Goal: Task Accomplishment & Management: Manage account settings

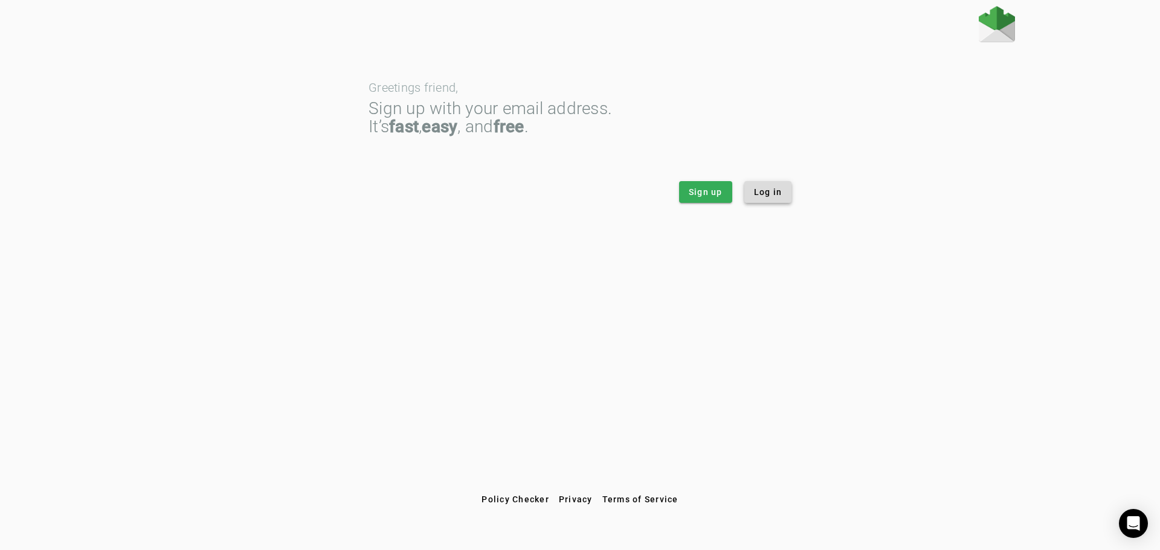
click at [780, 197] on span "Log in" at bounding box center [768, 192] width 28 height 12
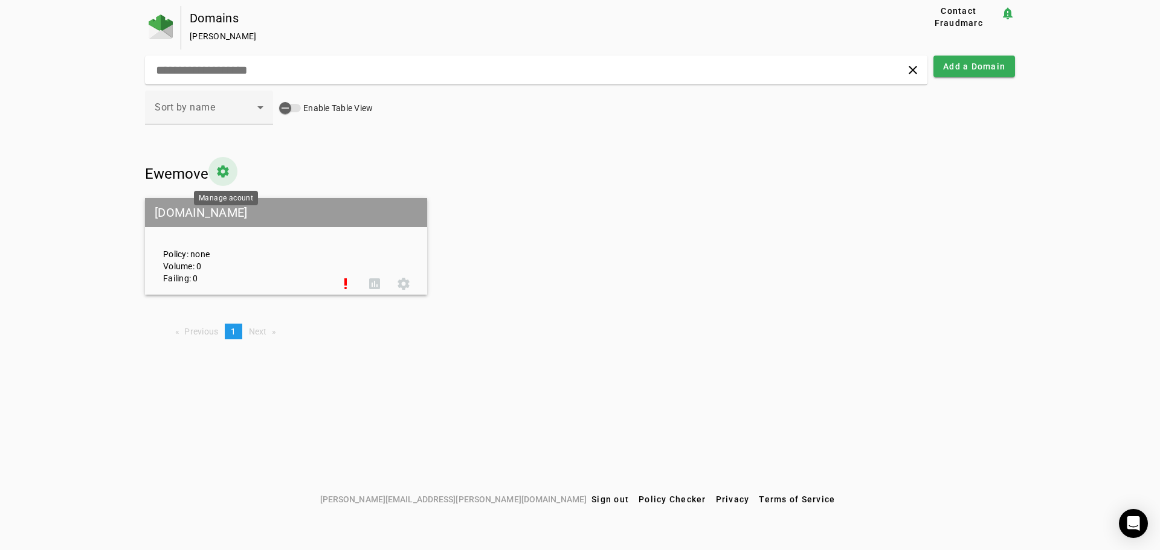
click at [227, 170] on span at bounding box center [222, 171] width 29 height 29
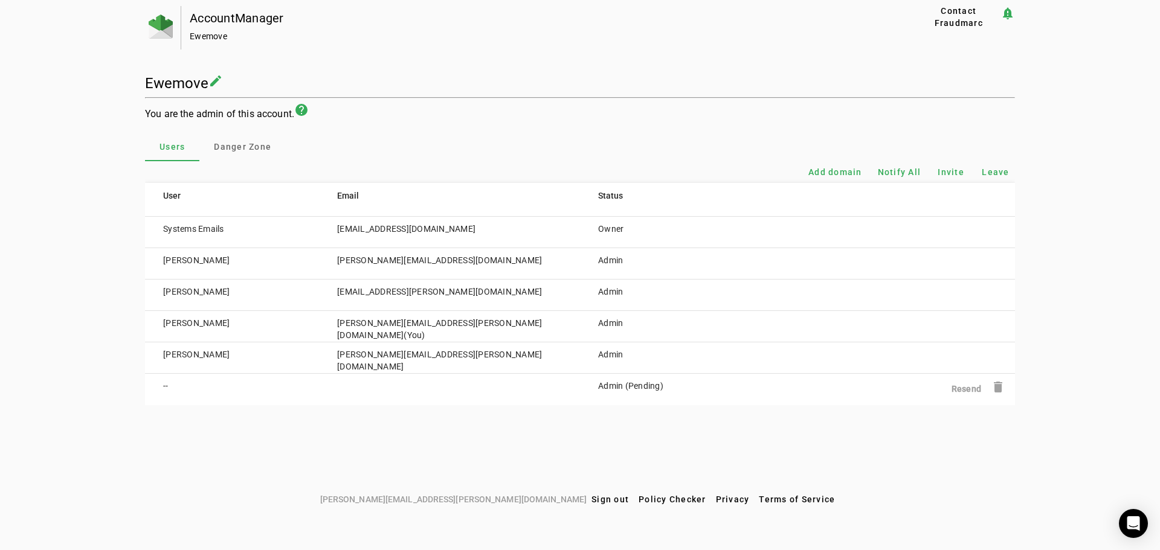
click at [199, 83] on h1 "Ewemove" at bounding box center [176, 83] width 63 height 17
click at [214, 79] on mat-icon "create" at bounding box center [215, 81] width 15 height 15
click at [170, 32] on img at bounding box center [161, 27] width 24 height 24
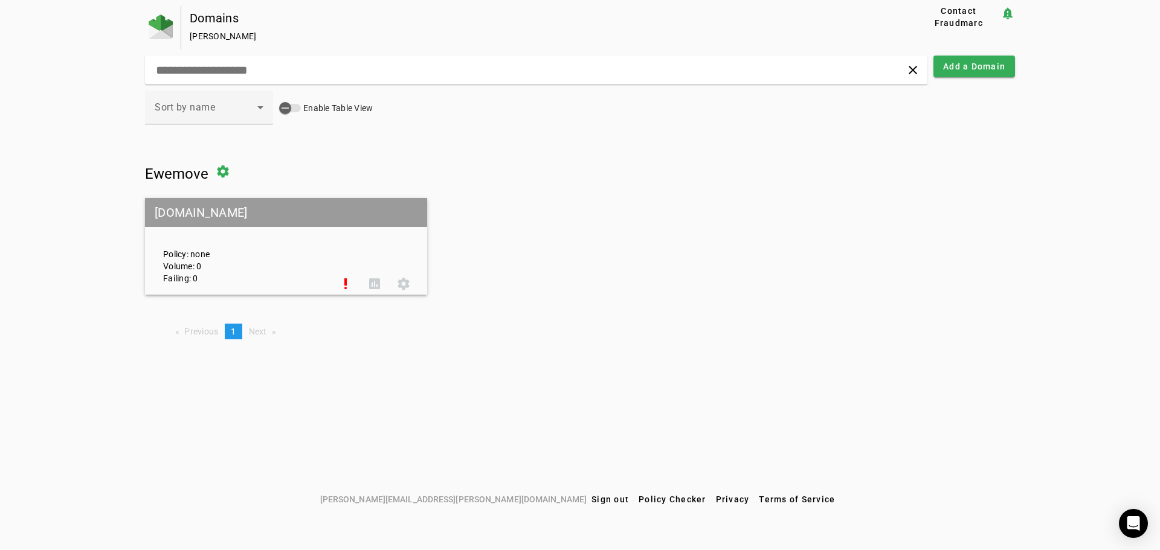
drag, startPoint x: 346, startPoint y: 286, endPoint x: 349, endPoint y: 312, distance: 26.2
click at [349, 315] on div "Ewemove settings ewemove.com Policy: none Volume: 0 Failing: 0 priority_high as…" at bounding box center [580, 253] width 870 height 192
click at [373, 285] on span at bounding box center [374, 283] width 29 height 29
click at [224, 176] on span at bounding box center [222, 171] width 29 height 29
click at [166, 176] on span "Ewemove" at bounding box center [176, 174] width 63 height 17
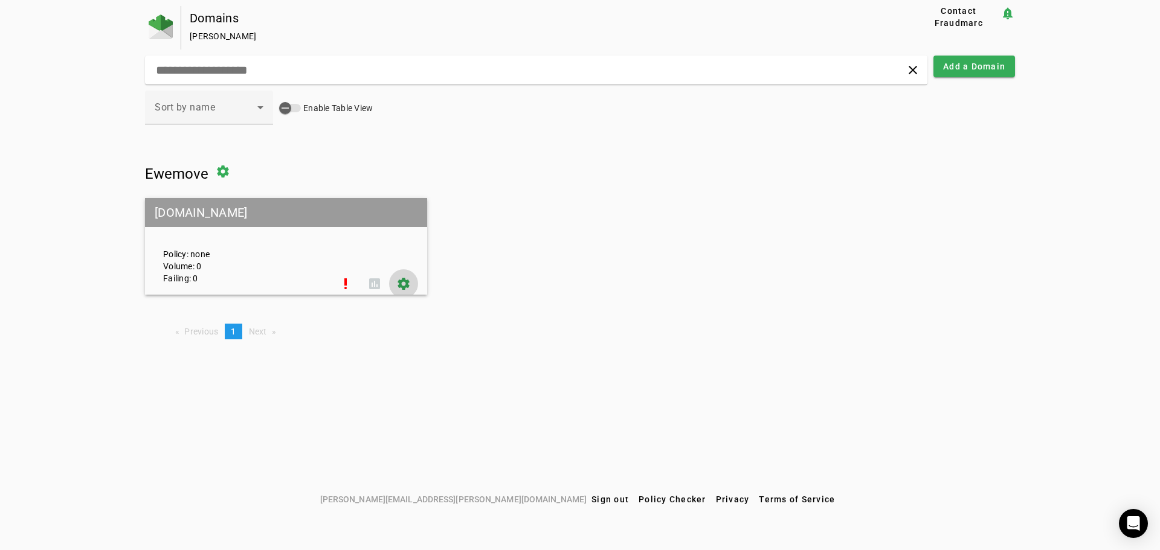
click at [406, 286] on span at bounding box center [403, 283] width 29 height 29
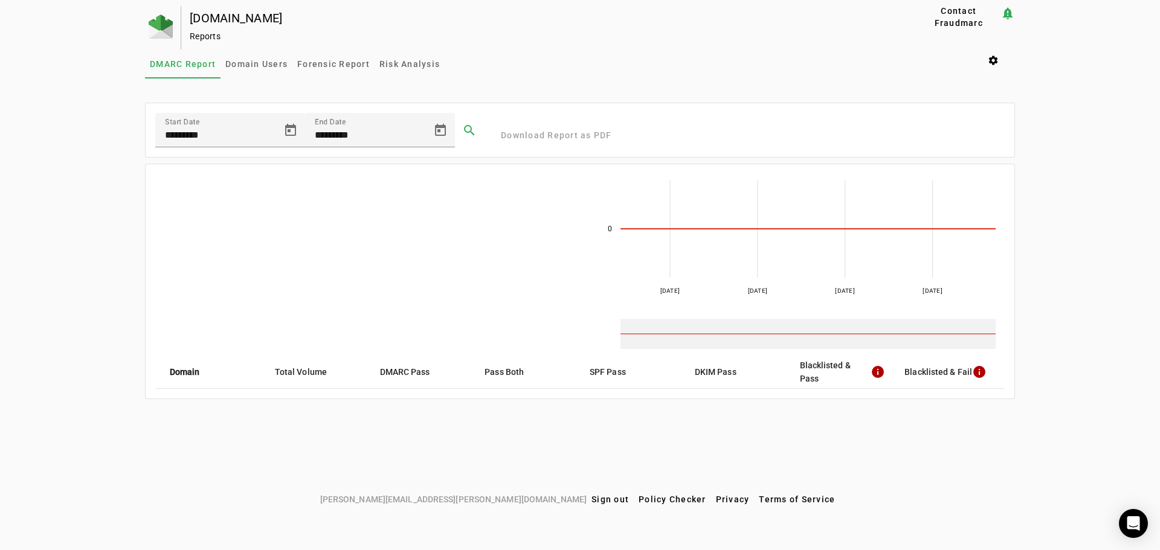
click at [603, 375] on mat-header-cell "SPF Pass" at bounding box center [632, 372] width 105 height 34
click at [257, 66] on span "Domain Users" at bounding box center [256, 64] width 62 height 8
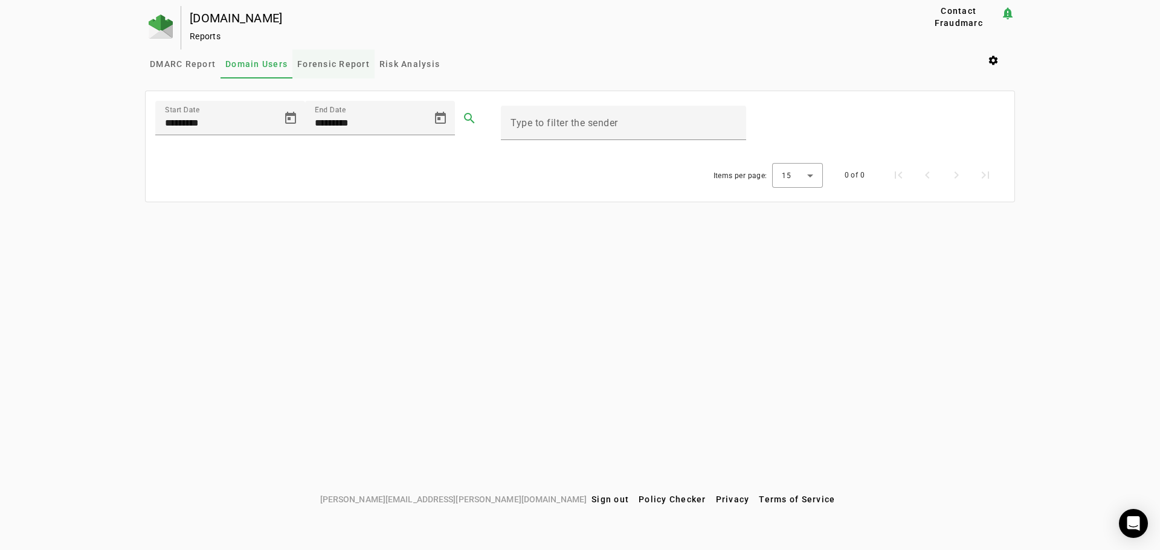
click at [345, 63] on span "Forensic Report" at bounding box center [333, 64] width 73 height 8
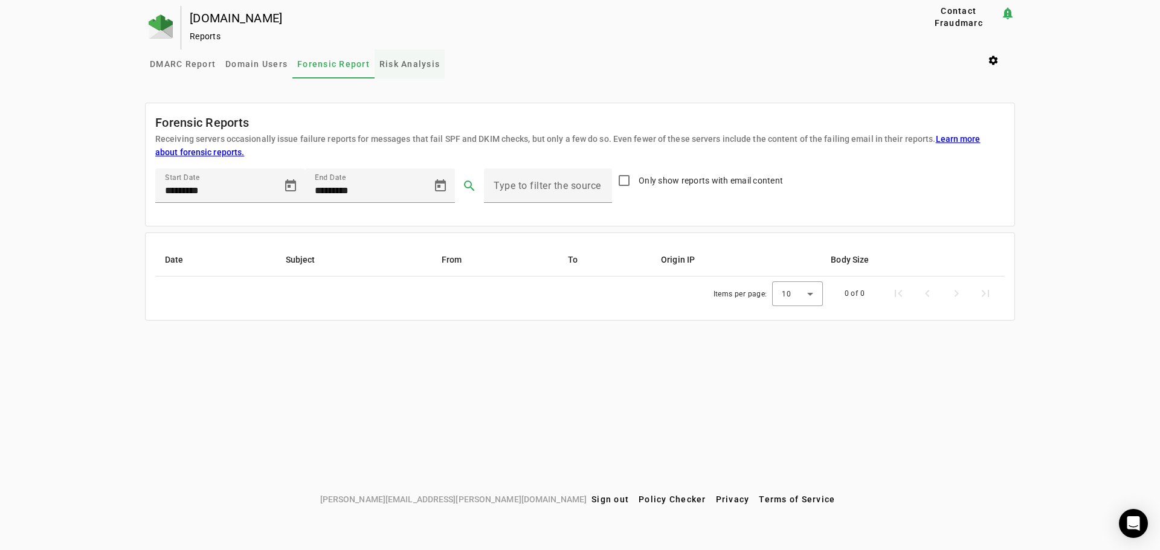
click at [416, 65] on span "Risk Analysis" at bounding box center [409, 64] width 60 height 8
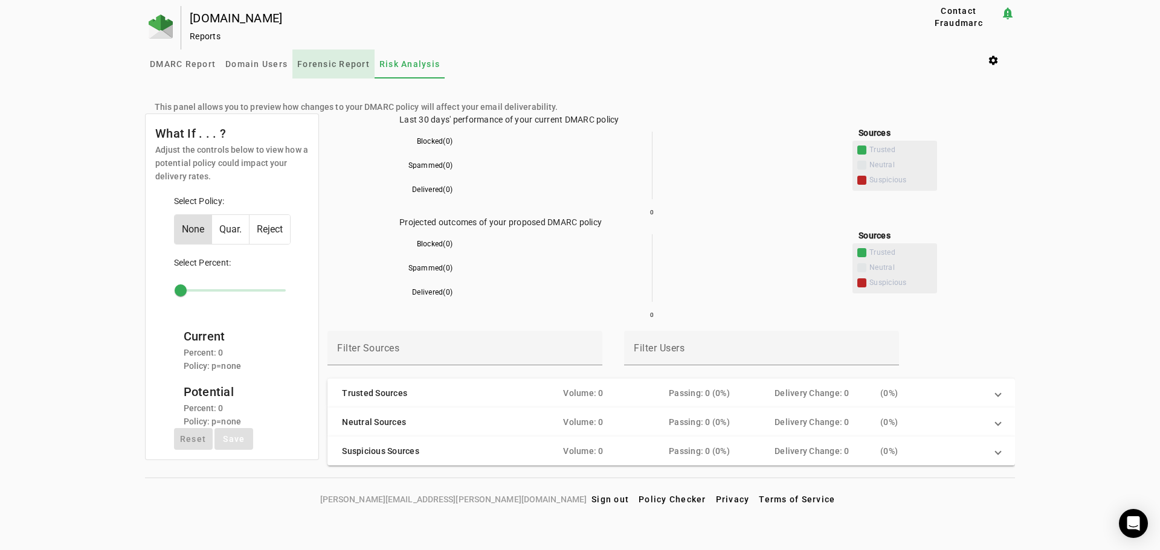
click at [338, 69] on span "Forensic Report" at bounding box center [333, 64] width 73 height 29
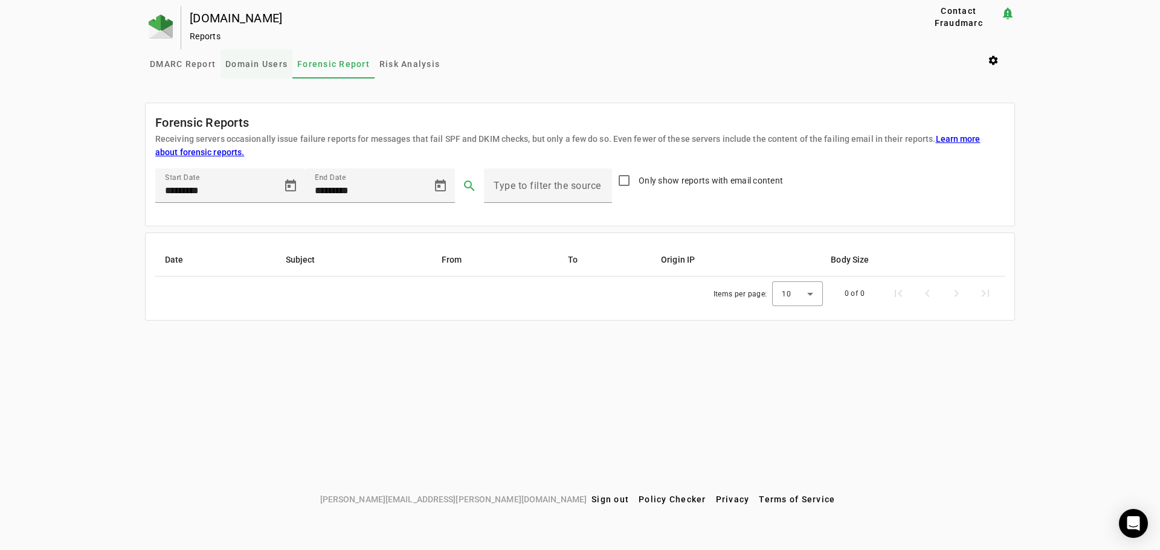
click at [260, 74] on span "Domain Users" at bounding box center [256, 64] width 62 height 29
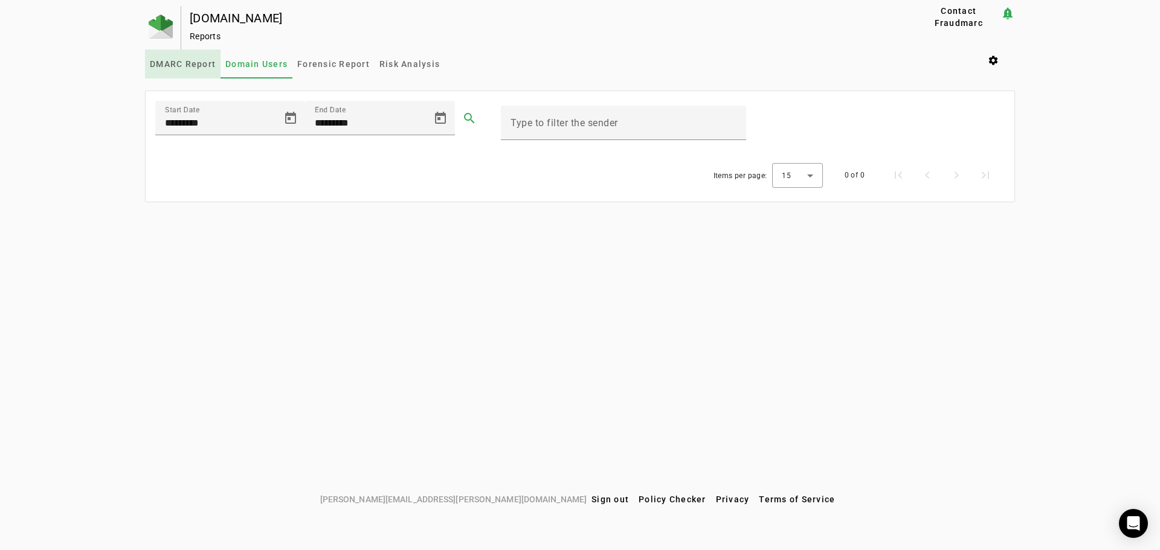
click at [198, 63] on span "DMARC Report" at bounding box center [183, 64] width 66 height 8
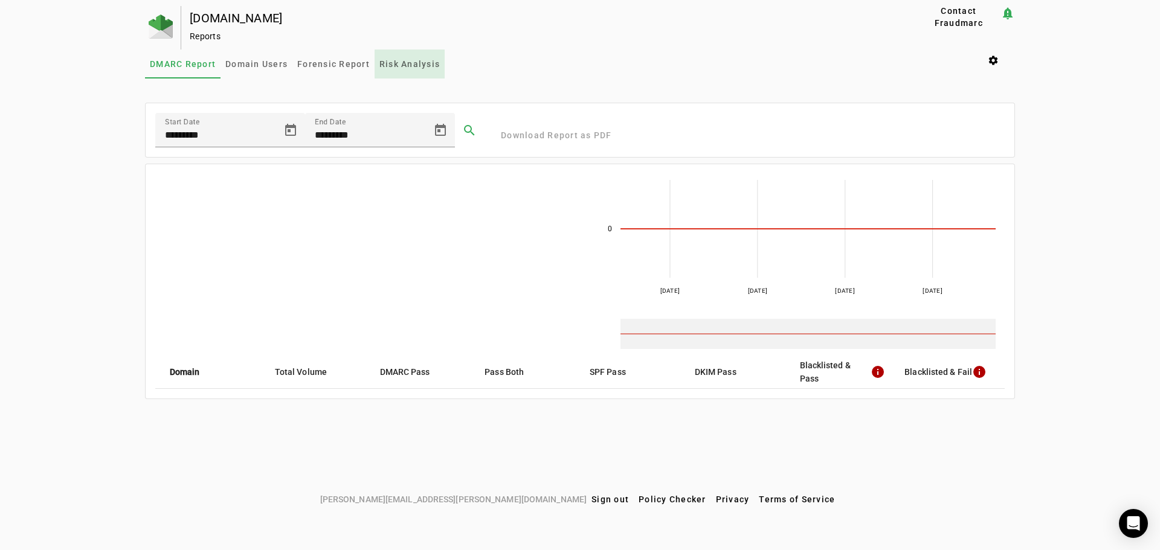
click at [397, 67] on span "Risk Analysis" at bounding box center [409, 64] width 60 height 8
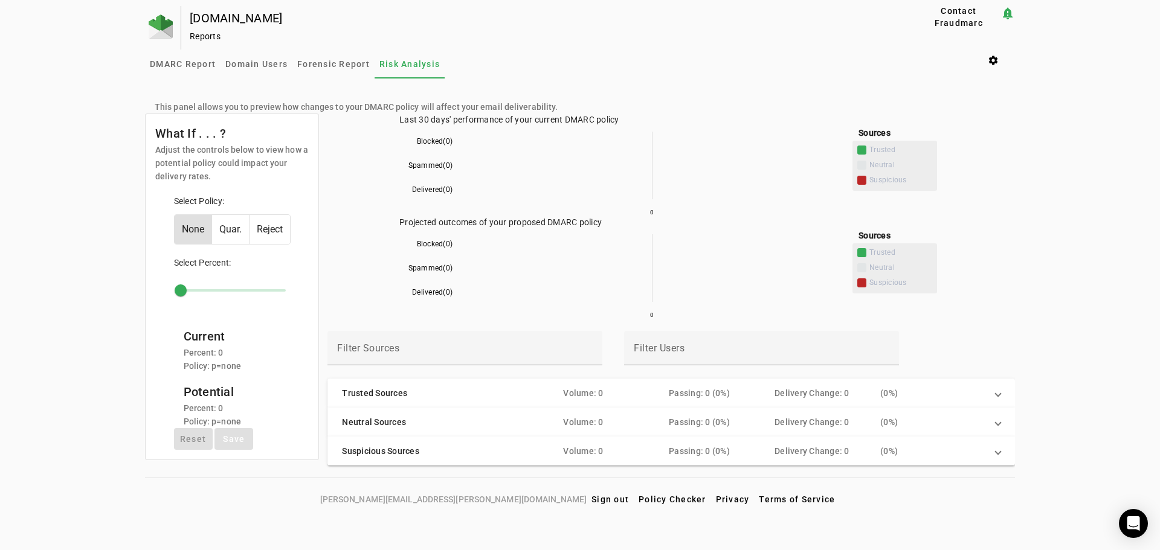
click at [234, 227] on span "Quar." at bounding box center [230, 229] width 37 height 29
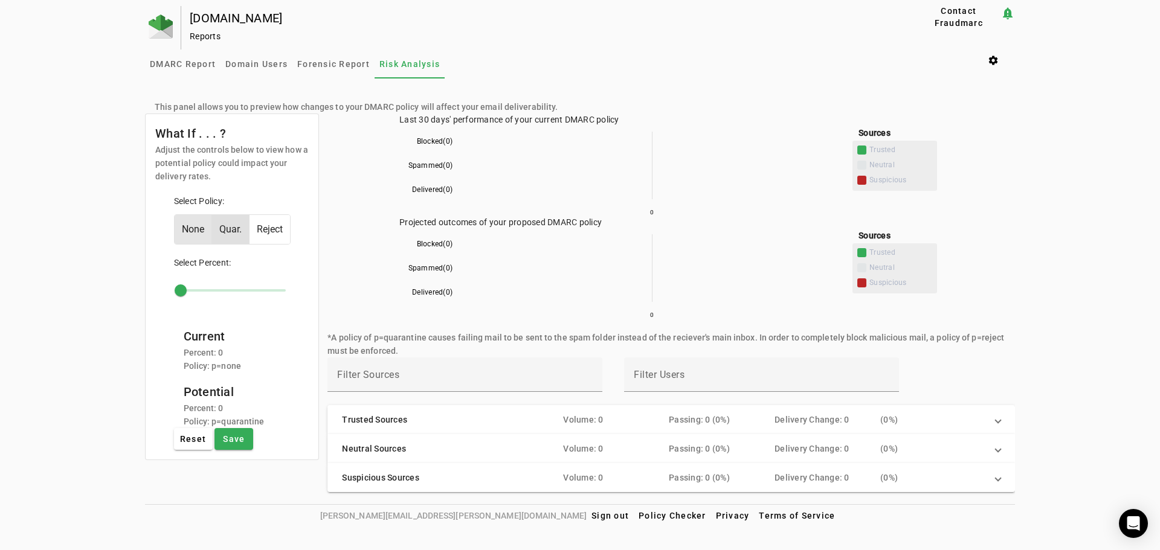
click at [198, 227] on span "None" at bounding box center [193, 229] width 37 height 29
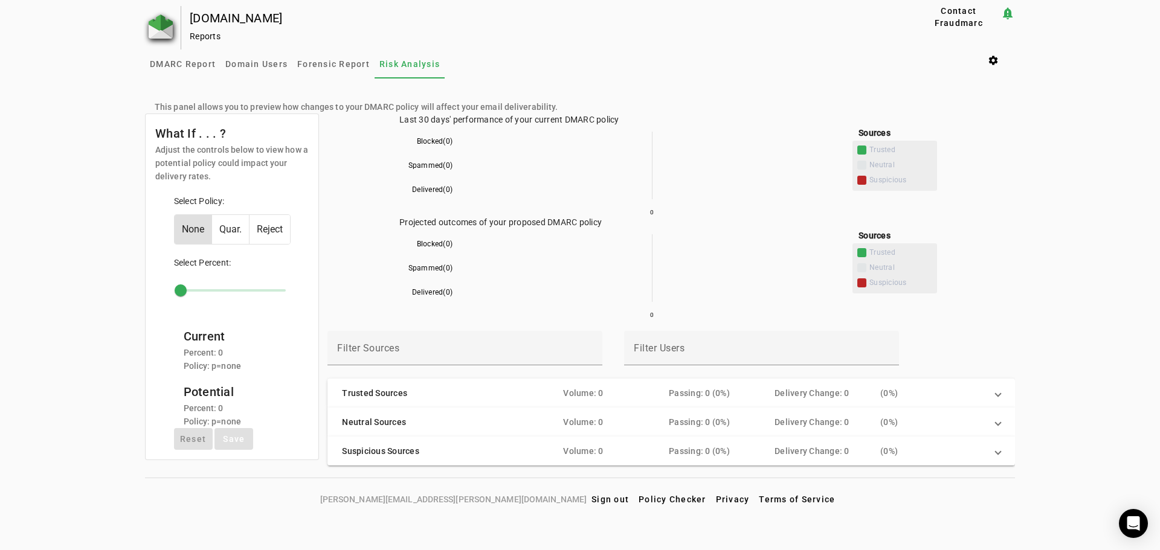
click at [167, 27] on img at bounding box center [161, 27] width 24 height 24
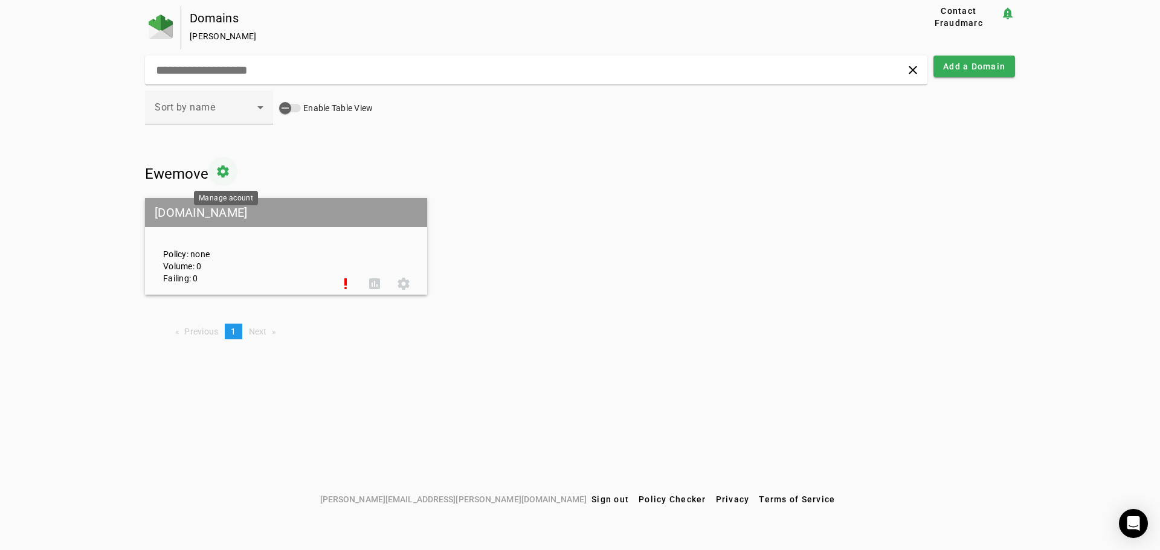
click at [223, 171] on span at bounding box center [222, 171] width 29 height 29
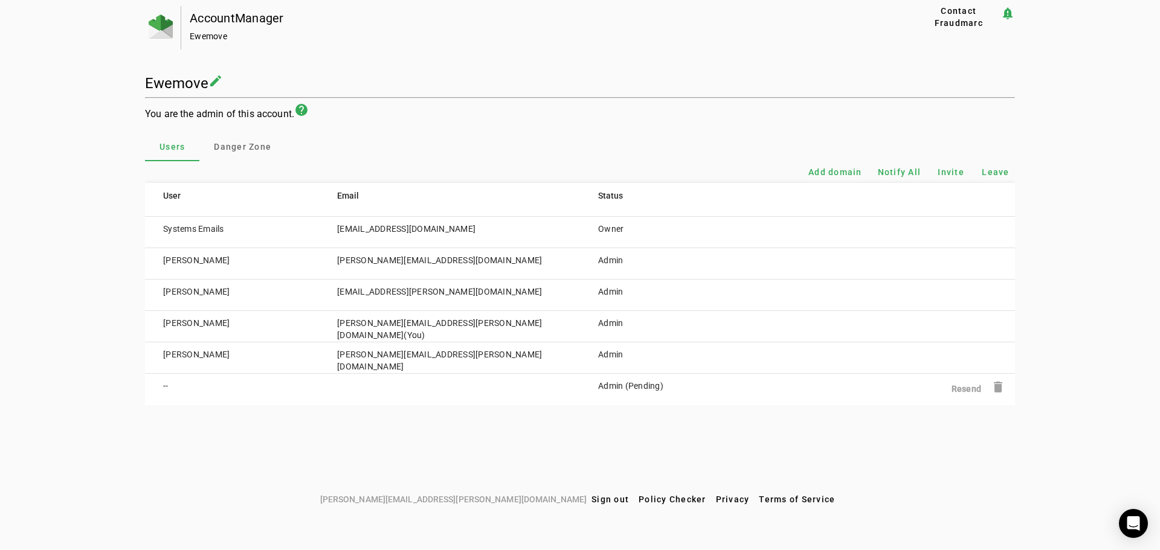
click at [246, 257] on td "Andy Pickup" at bounding box center [232, 263] width 174 height 31
click at [229, 150] on span "Danger Zone" at bounding box center [242, 147] width 57 height 8
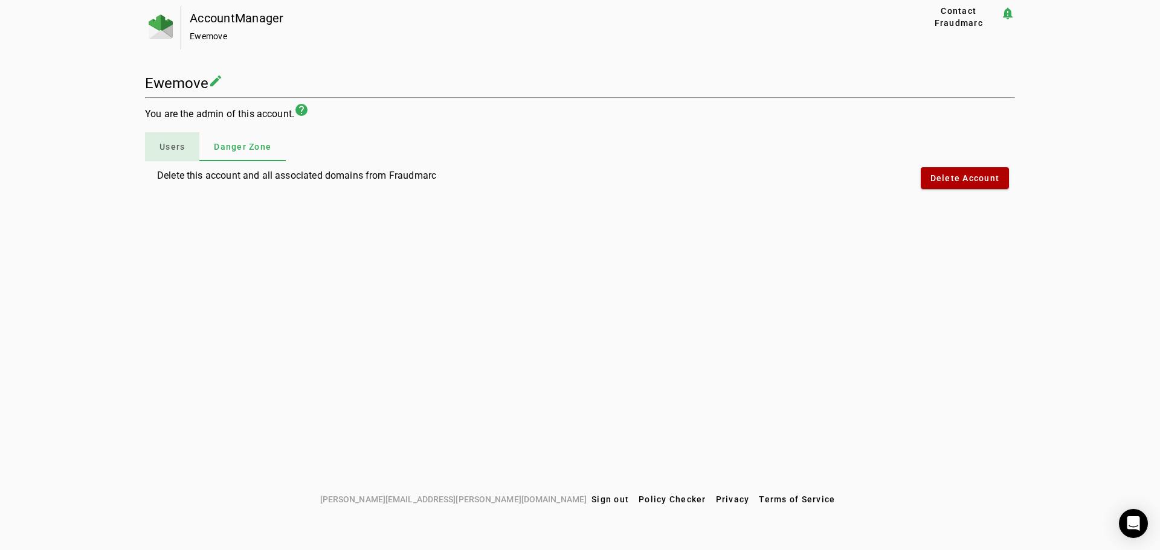
click at [174, 144] on span "Users" at bounding box center [172, 147] width 25 height 8
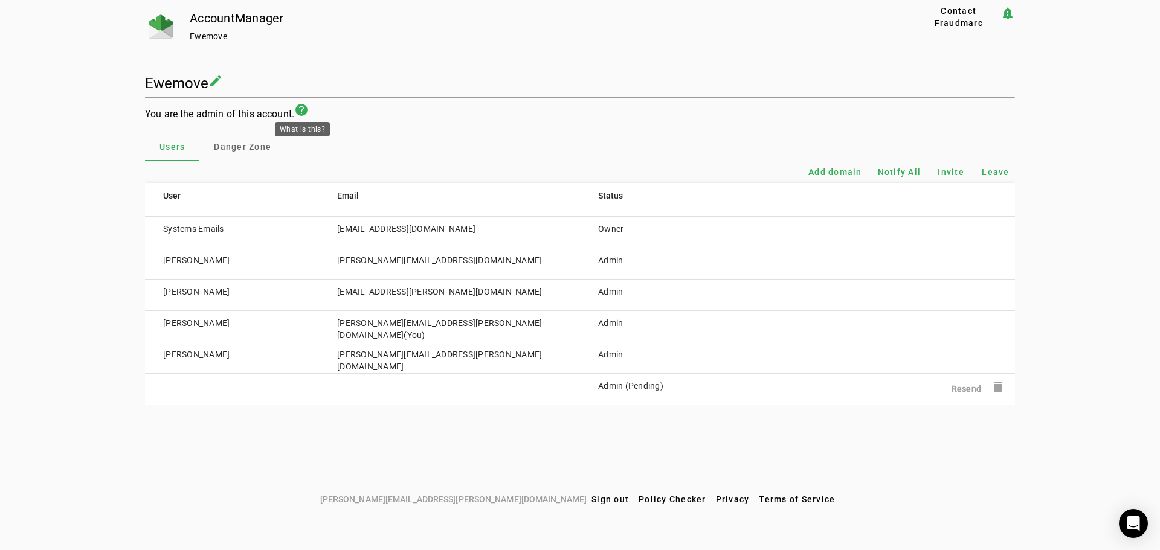
click at [305, 111] on mat-icon "help" at bounding box center [301, 110] width 15 height 15
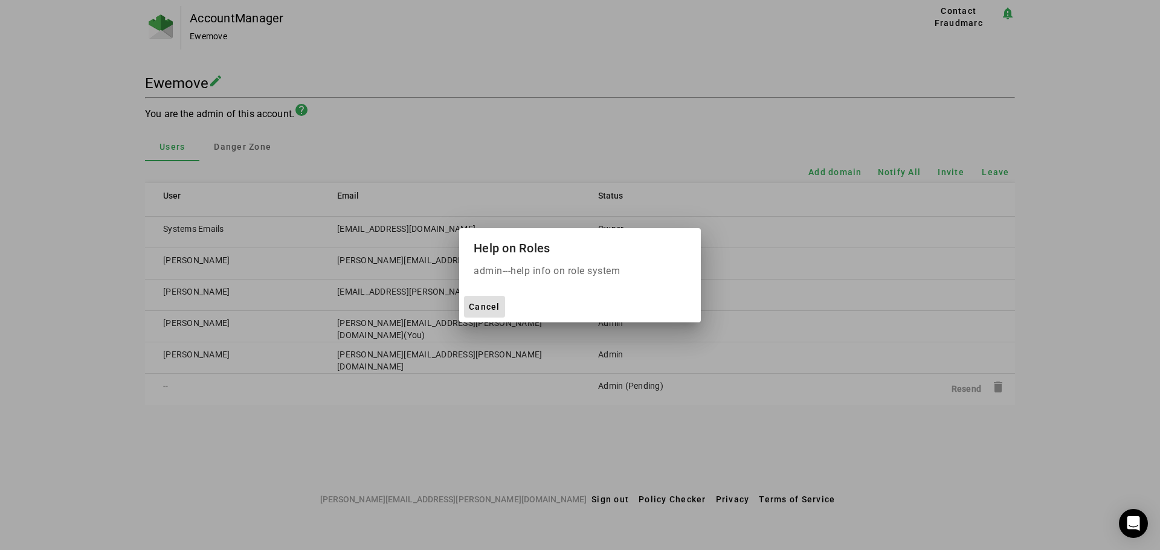
click at [486, 302] on span "Cancel" at bounding box center [484, 307] width 31 height 10
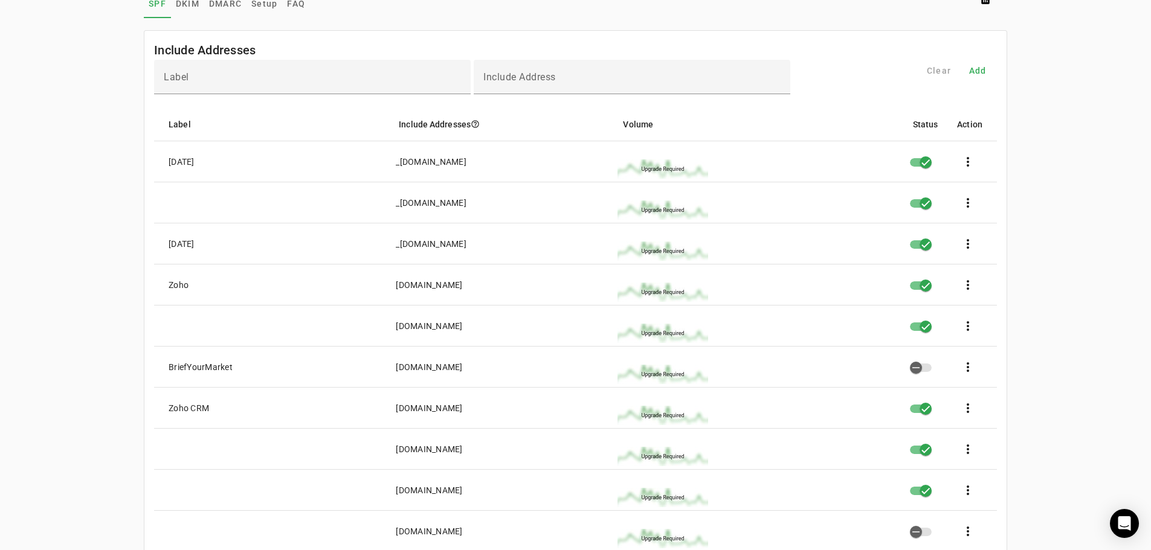
scroll to position [121, 0]
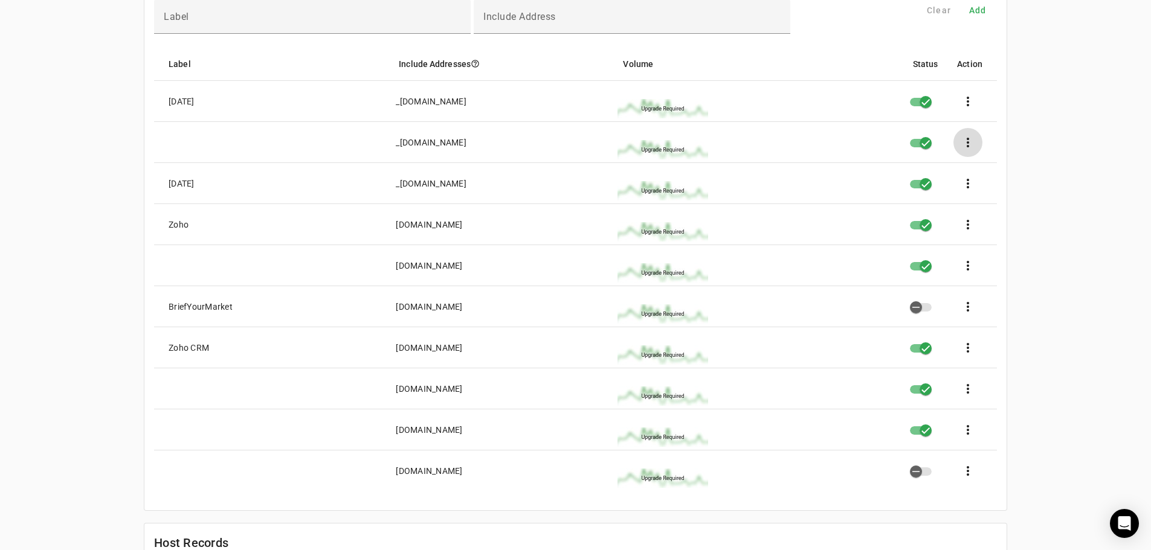
click at [970, 143] on span at bounding box center [967, 142] width 29 height 29
click at [986, 176] on button "edit Edit" at bounding box center [997, 176] width 80 height 29
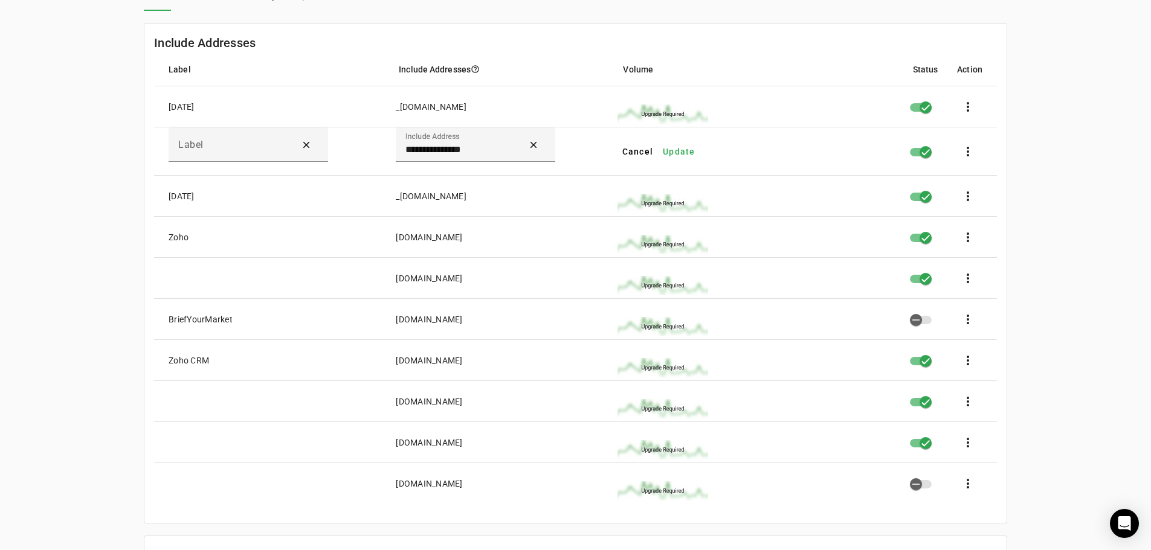
scroll to position [0, 0]
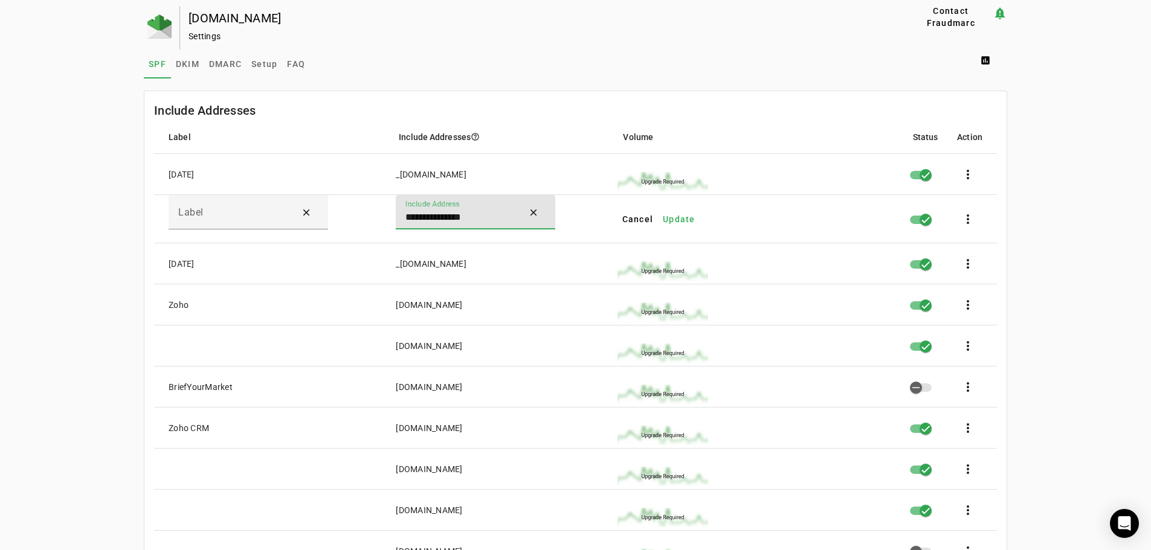
drag, startPoint x: 496, startPoint y: 218, endPoint x: 442, endPoint y: 224, distance: 54.2
click at [363, 216] on mat-row "**********" at bounding box center [575, 219] width 843 height 48
click at [645, 220] on span "Cancel" at bounding box center [637, 219] width 31 height 12
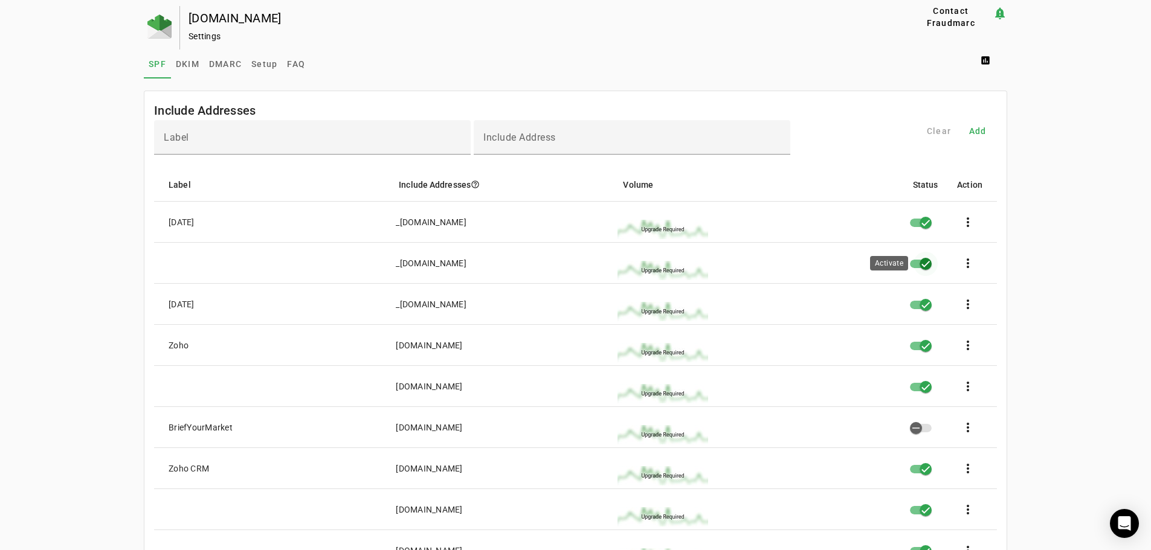
click at [921, 262] on div "button" at bounding box center [926, 264] width 24 height 24
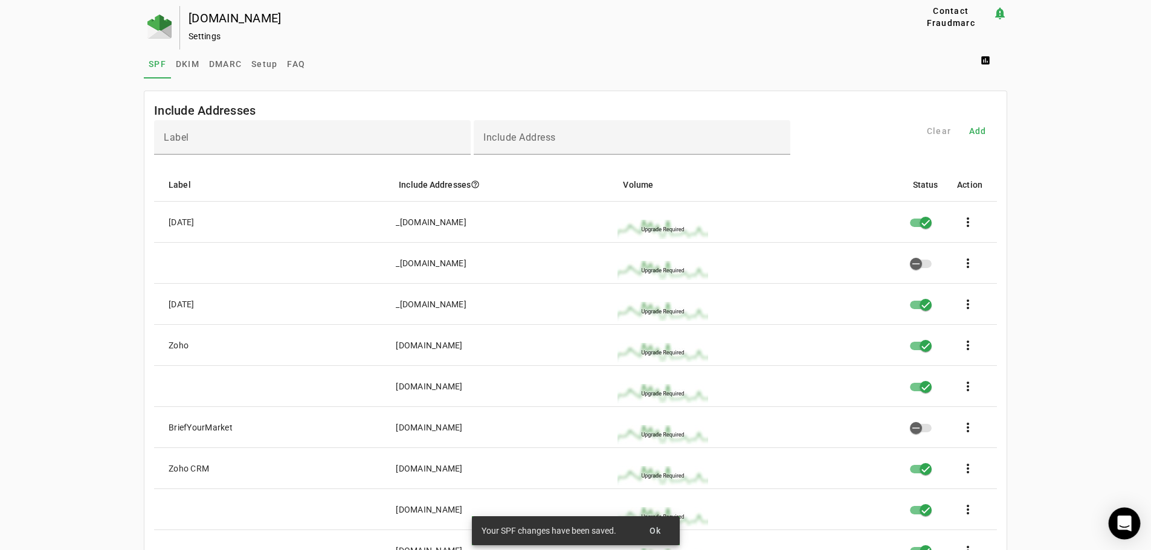
click at [1124, 523] on icon "Open Intercom Messenger" at bounding box center [1124, 524] width 14 height 16
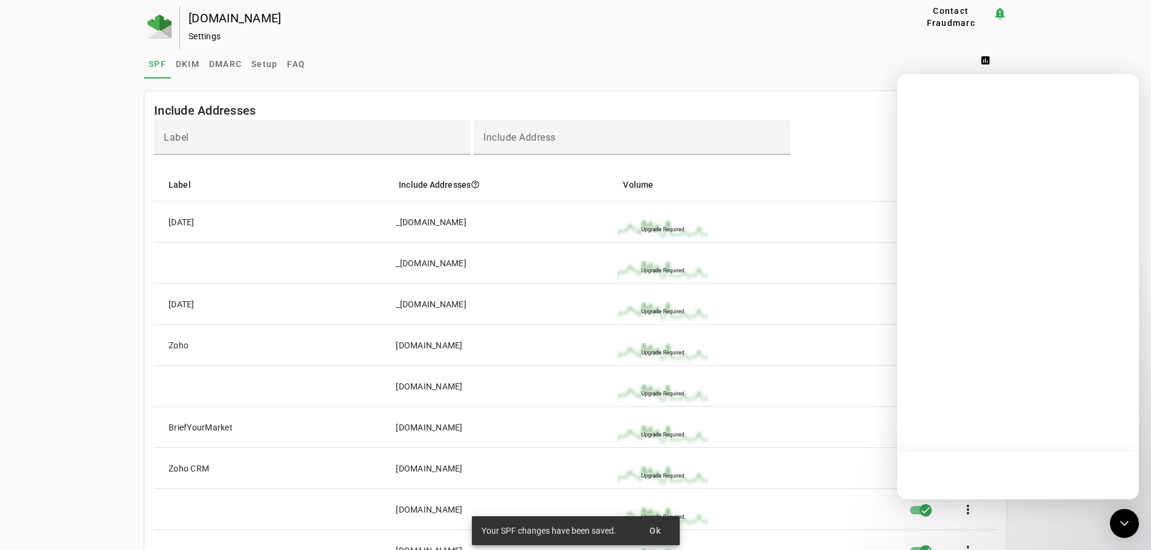
click at [878, 274] on mat-cell at bounding box center [751, 263] width 286 height 41
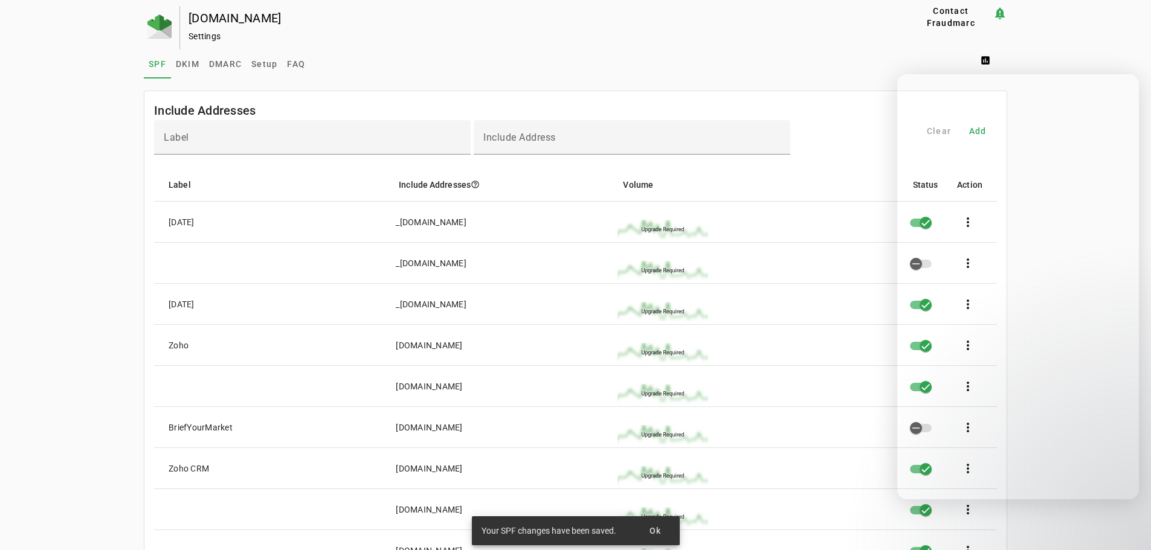
click at [866, 119] on mat-card-header "Include Addresses" at bounding box center [575, 105] width 862 height 29
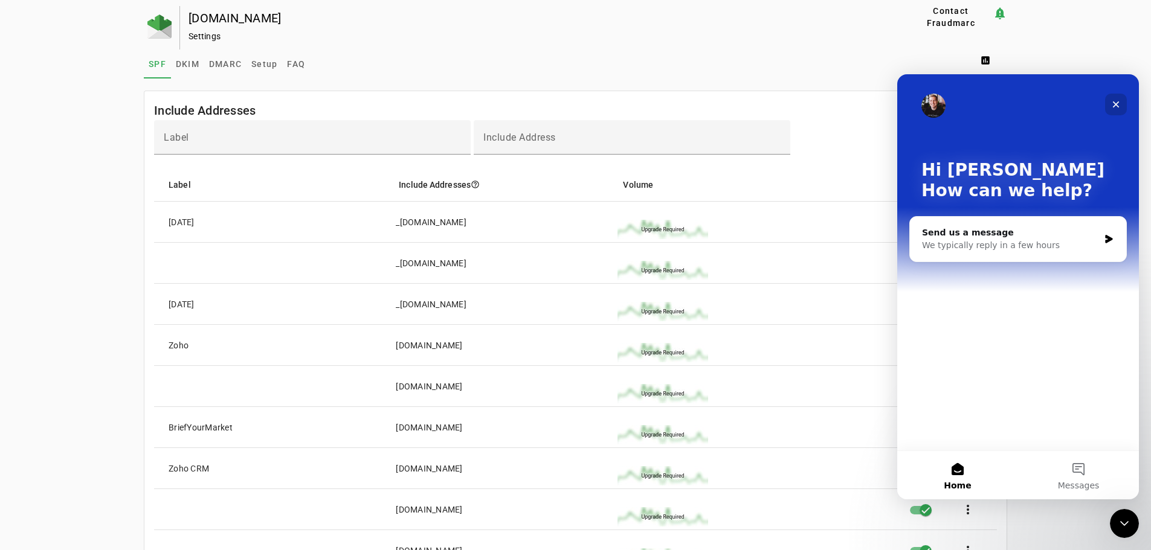
click at [1121, 102] on div "Close" at bounding box center [1116, 105] width 22 height 22
